Goal: Task Accomplishment & Management: Use online tool/utility

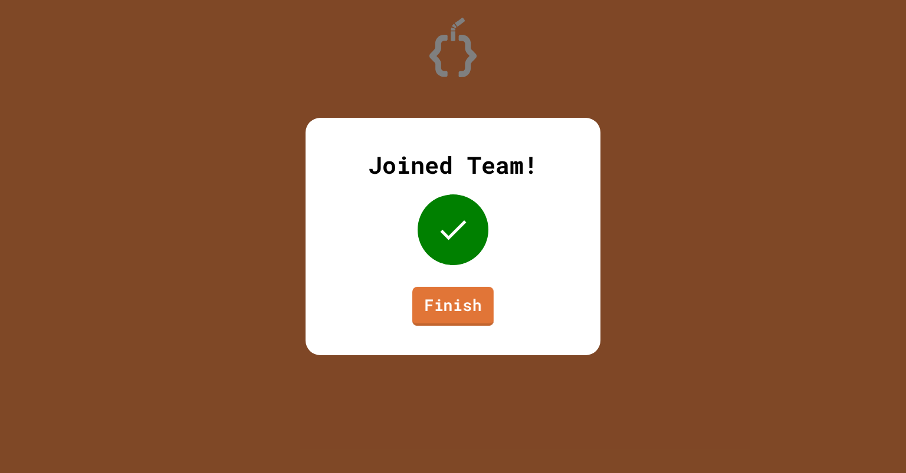
click at [454, 299] on link "Finish" at bounding box center [452, 306] width 81 height 39
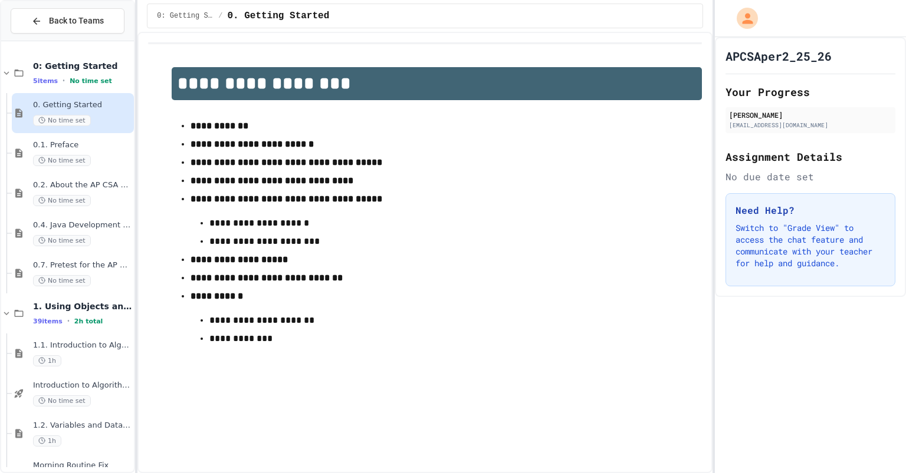
scroll to position [1437, 0]
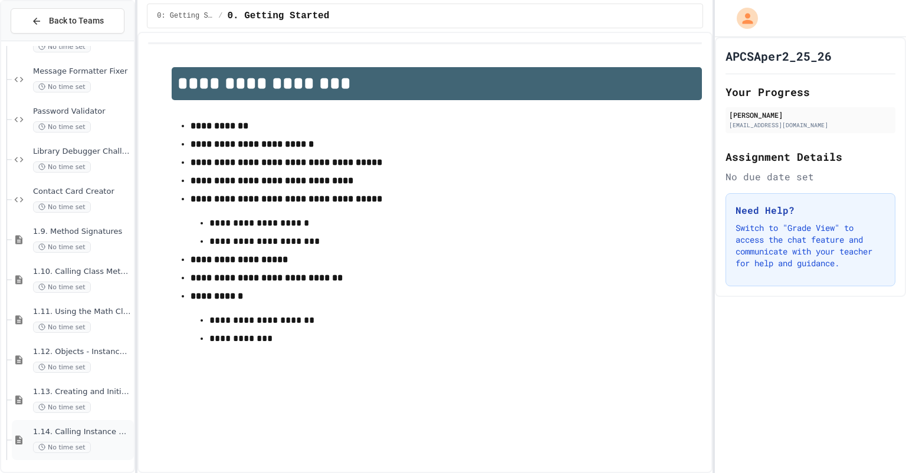
click at [66, 438] on div "1.14. Calling Instance Methods No time set" at bounding box center [82, 440] width 98 height 26
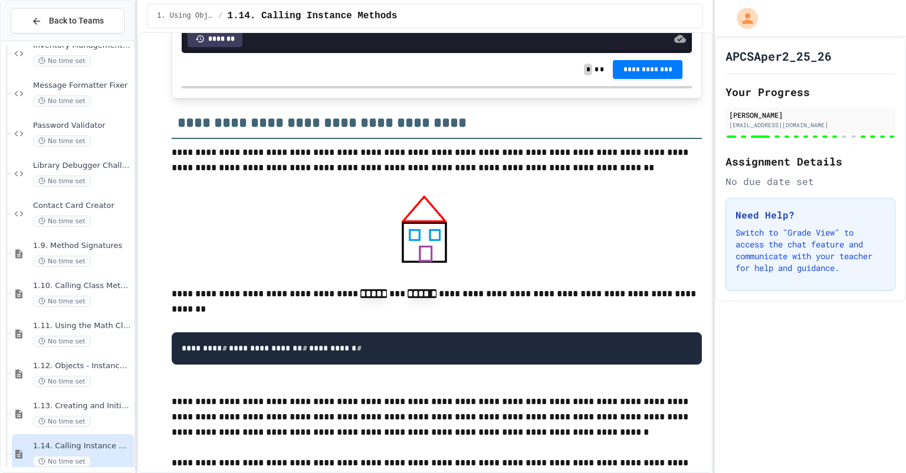
scroll to position [10137, 0]
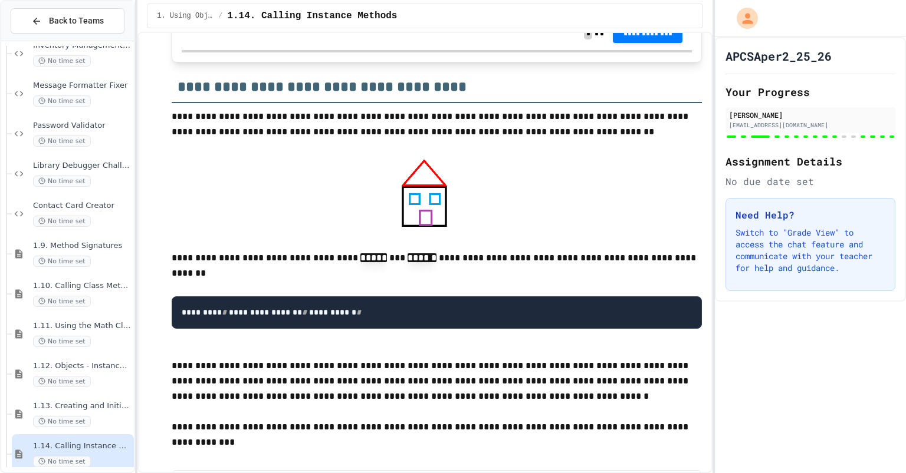
scroll to position [10155, 0]
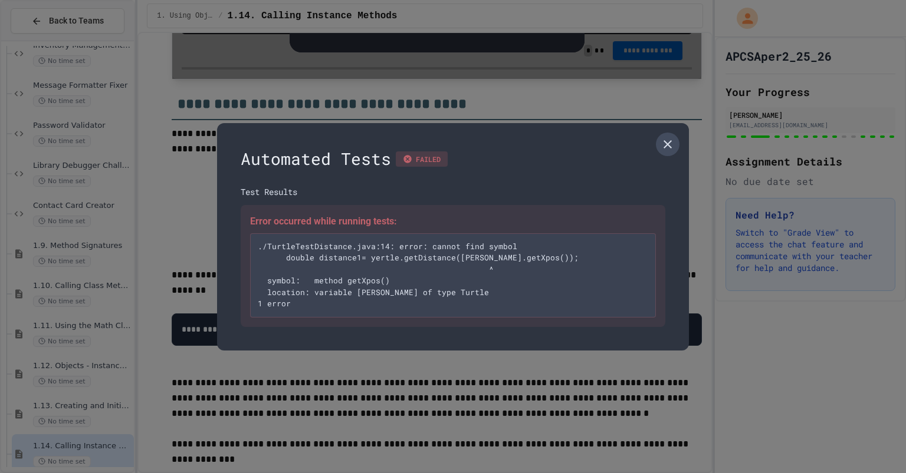
click at [665, 150] on icon at bounding box center [667, 144] width 14 height 14
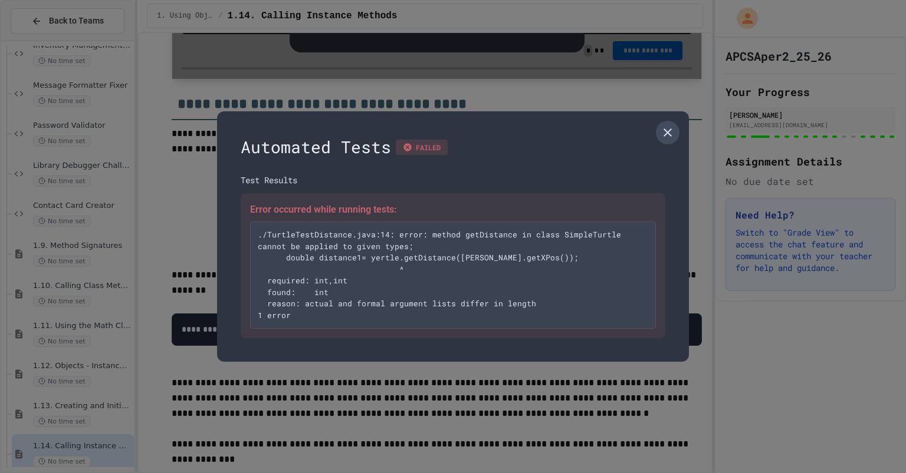
click at [663, 134] on icon at bounding box center [667, 133] width 14 height 14
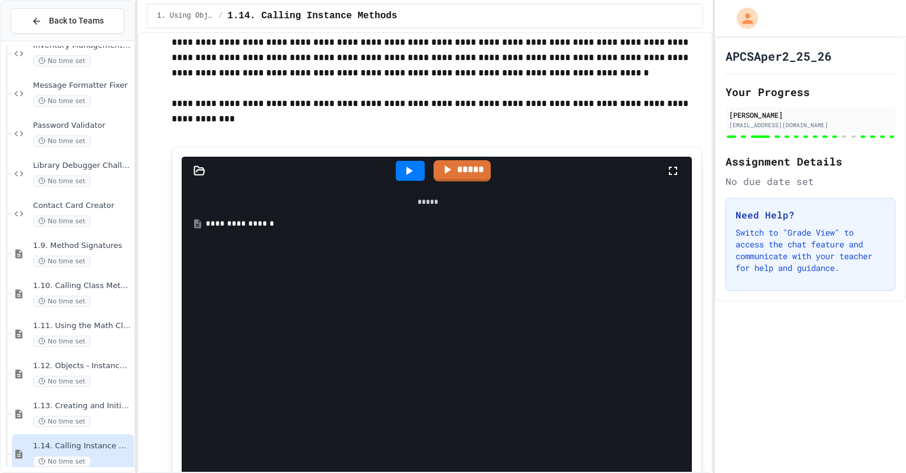
scroll to position [10475, 0]
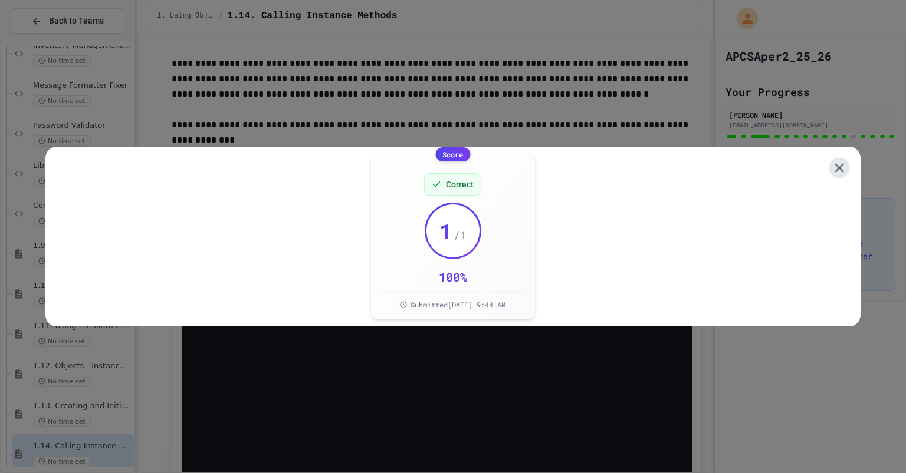
click at [831, 160] on icon at bounding box center [838, 167] width 15 height 15
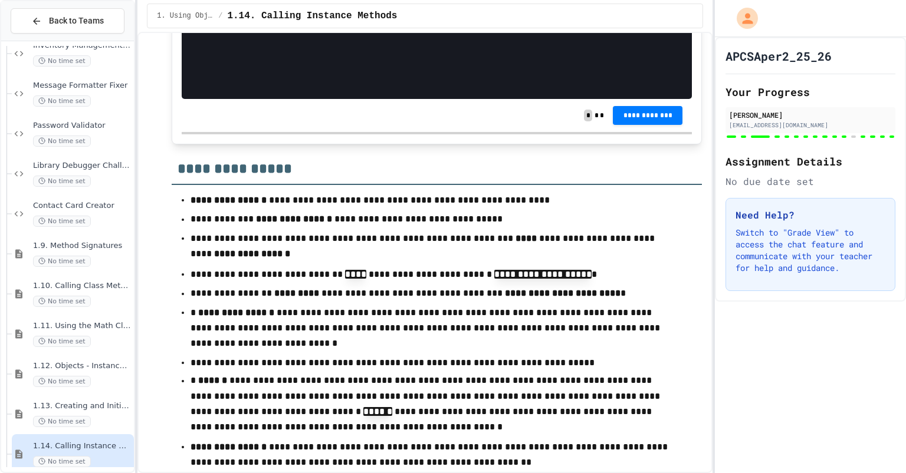
scroll to position [11051, 0]
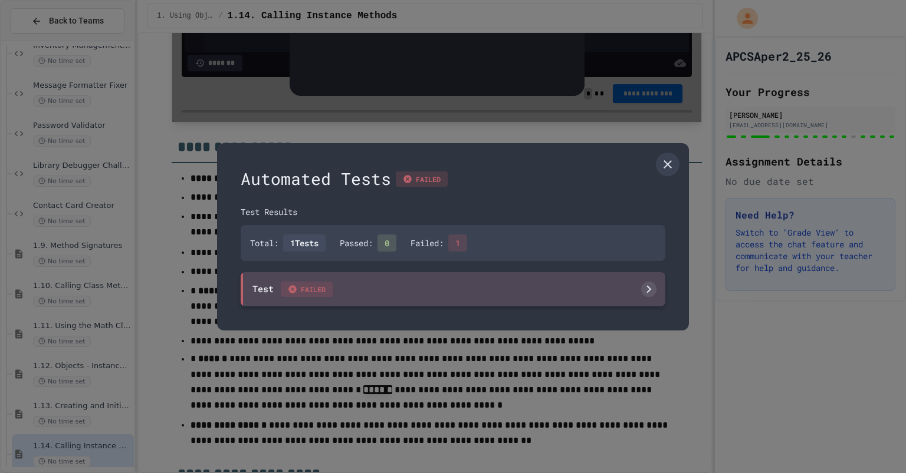
click at [501, 277] on div "Test FAILED" at bounding box center [453, 289] width 424 height 34
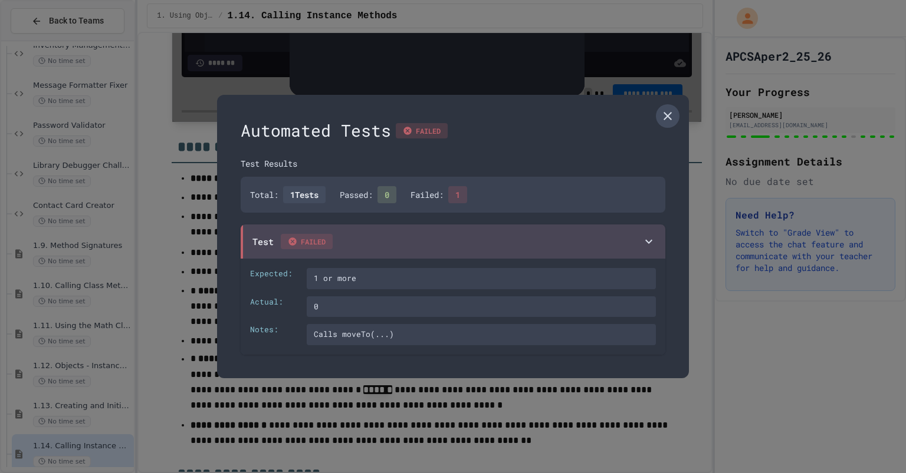
click at [659, 114] on link at bounding box center [668, 116] width 24 height 24
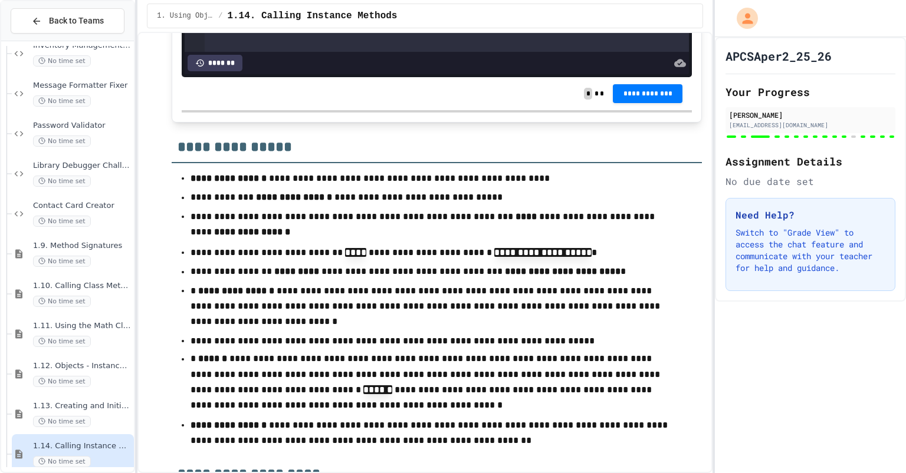
click at [6, 387] on div at bounding box center [6, 374] width 1 height 40
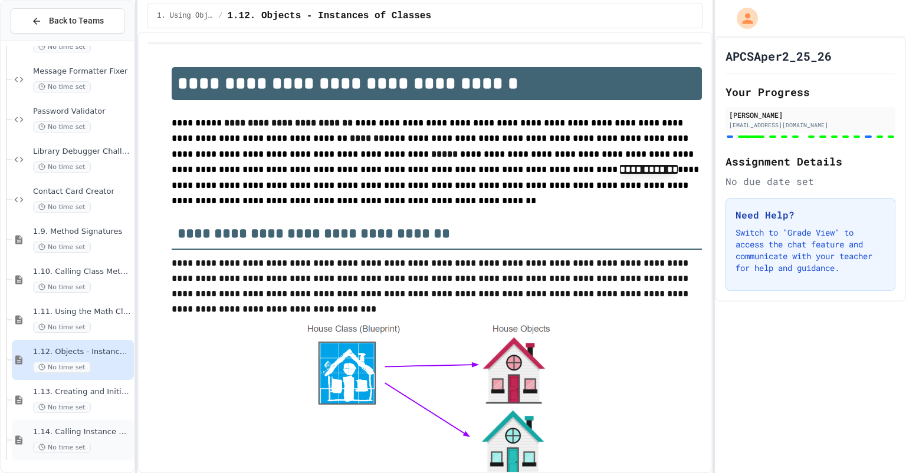
click at [106, 444] on div "No time set" at bounding box center [82, 447] width 98 height 11
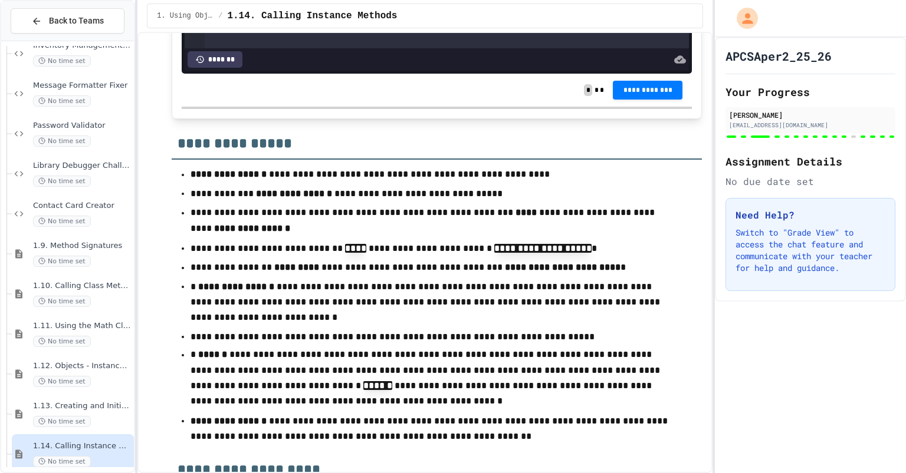
scroll to position [11077, 0]
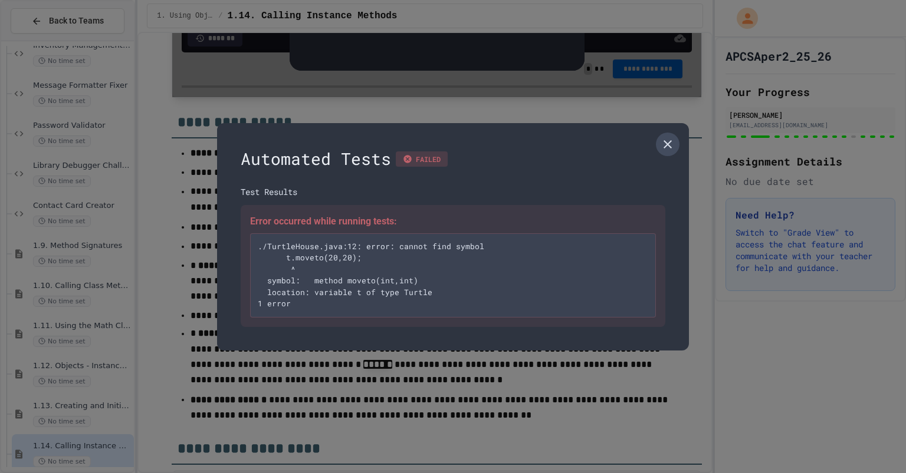
click at [675, 139] on link at bounding box center [668, 145] width 24 height 24
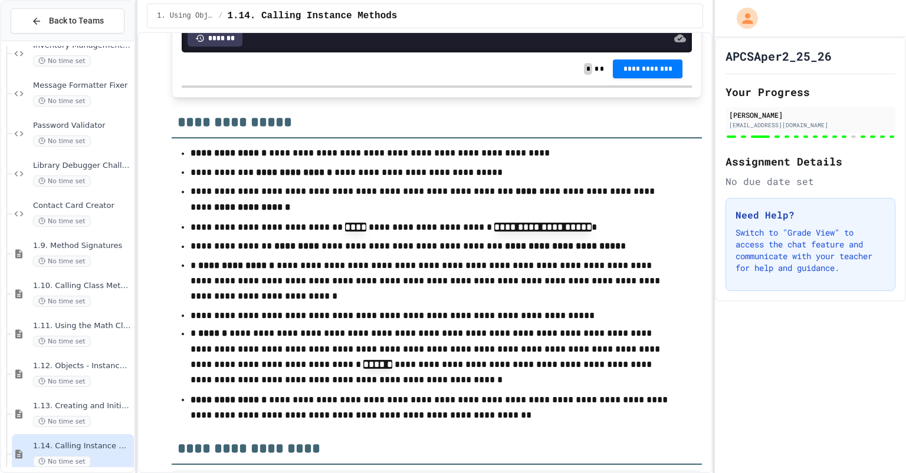
scroll to position [11333, 0]
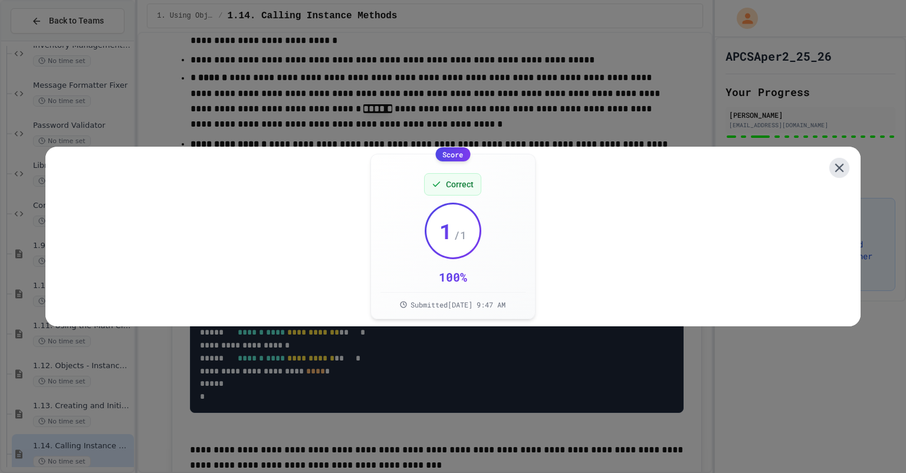
click at [831, 170] on icon at bounding box center [838, 167] width 15 height 15
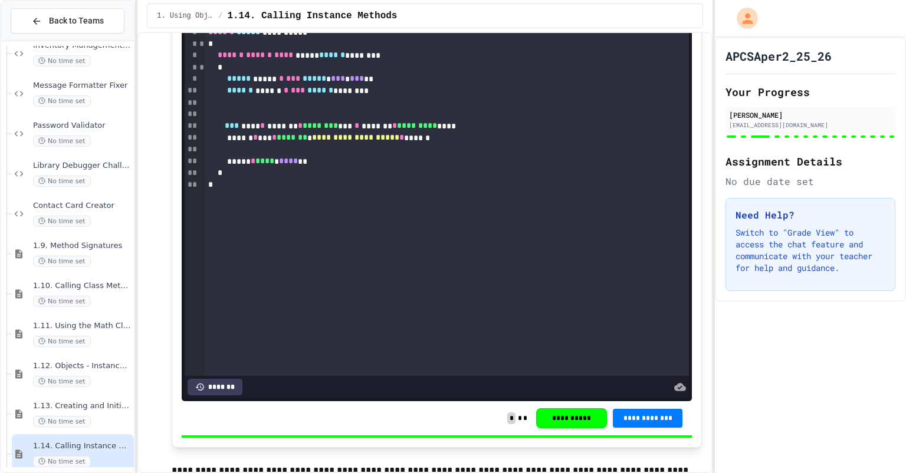
scroll to position [7284, 0]
